Goal: Task Accomplishment & Management: Manage account settings

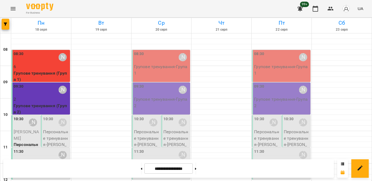
scroll to position [268, 0]
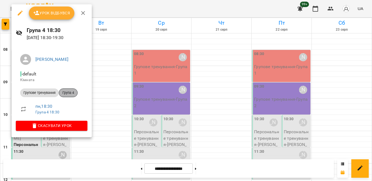
click at [68, 95] on span "Група 4" at bounding box center [68, 93] width 18 height 5
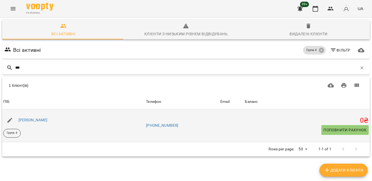
type input "***"
click at [36, 118] on div "[PERSON_NAME]" at bounding box center [32, 121] width 31 height 8
click at [35, 119] on link "[PERSON_NAME]" at bounding box center [33, 120] width 29 height 4
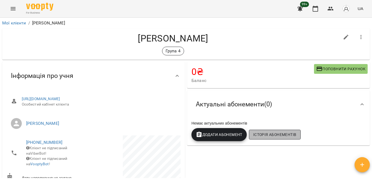
click at [269, 135] on span "Історія абонементів" at bounding box center [274, 135] width 43 height 7
click at [264, 132] on span "Історія абонементів" at bounding box center [274, 135] width 43 height 7
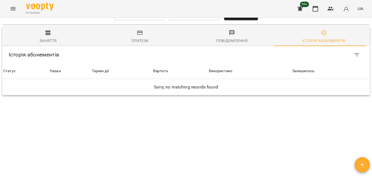
scroll to position [409, 0]
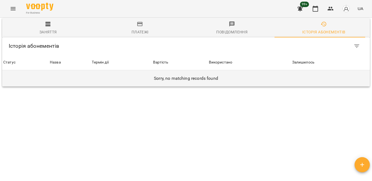
click at [190, 75] on h6 "Sorry, no matching records found" at bounding box center [185, 79] width 365 height 8
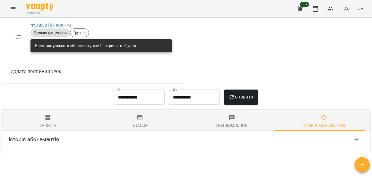
scroll to position [273, 0]
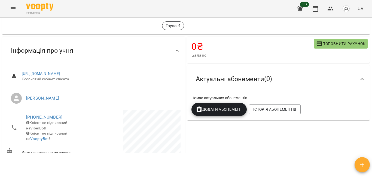
scroll to position [0, 0]
click at [315, 8] on icon "button" at bounding box center [315, 8] width 7 height 7
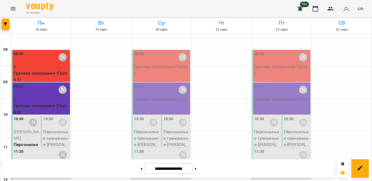
scroll to position [136, 0]
click at [333, 8] on icon "button" at bounding box center [330, 8] width 7 height 7
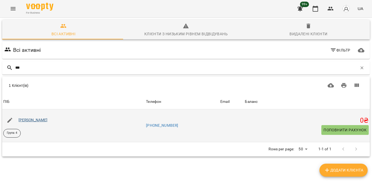
type input "***"
click at [27, 119] on link "[PERSON_NAME]" at bounding box center [33, 120] width 29 height 4
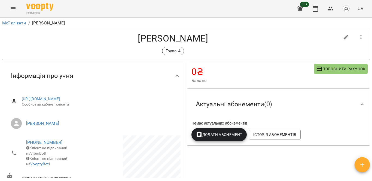
click at [248, 109] on span "Актуальні абонементи ( 0 )" at bounding box center [234, 104] width 76 height 8
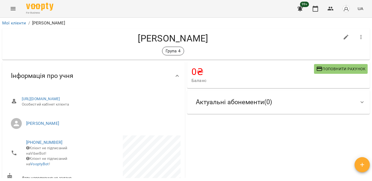
click at [248, 109] on div "Актуальні абонементи ( 0 )" at bounding box center [233, 102] width 85 height 17
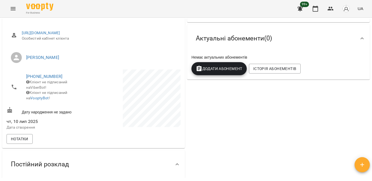
scroll to position [79, 0]
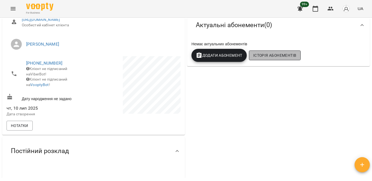
click at [257, 54] on span "Історія абонементів" at bounding box center [274, 55] width 43 height 7
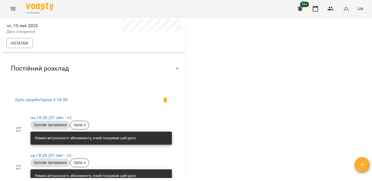
scroll to position [160, 0]
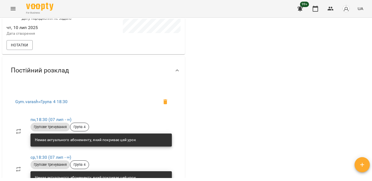
click at [174, 67] on icon at bounding box center [177, 70] width 7 height 7
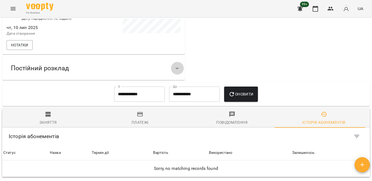
click at [174, 65] on icon at bounding box center [177, 68] width 7 height 7
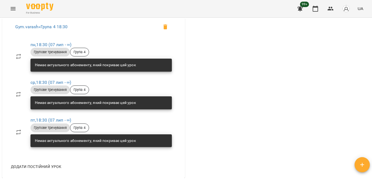
scroll to position [269, 0]
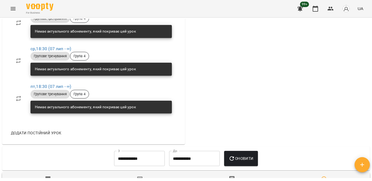
click at [126, 89] on div "Групове тренування Група 4" at bounding box center [100, 94] width 143 height 11
click at [126, 84] on span "пт , 18:30 ([DATE] - ∞)" at bounding box center [100, 87] width 141 height 7
click at [132, 46] on span "ср , 18:30 ([DATE] - ∞)" at bounding box center [100, 49] width 141 height 7
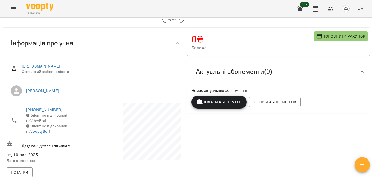
scroll to position [0, 0]
